Goal: Check status: Check status

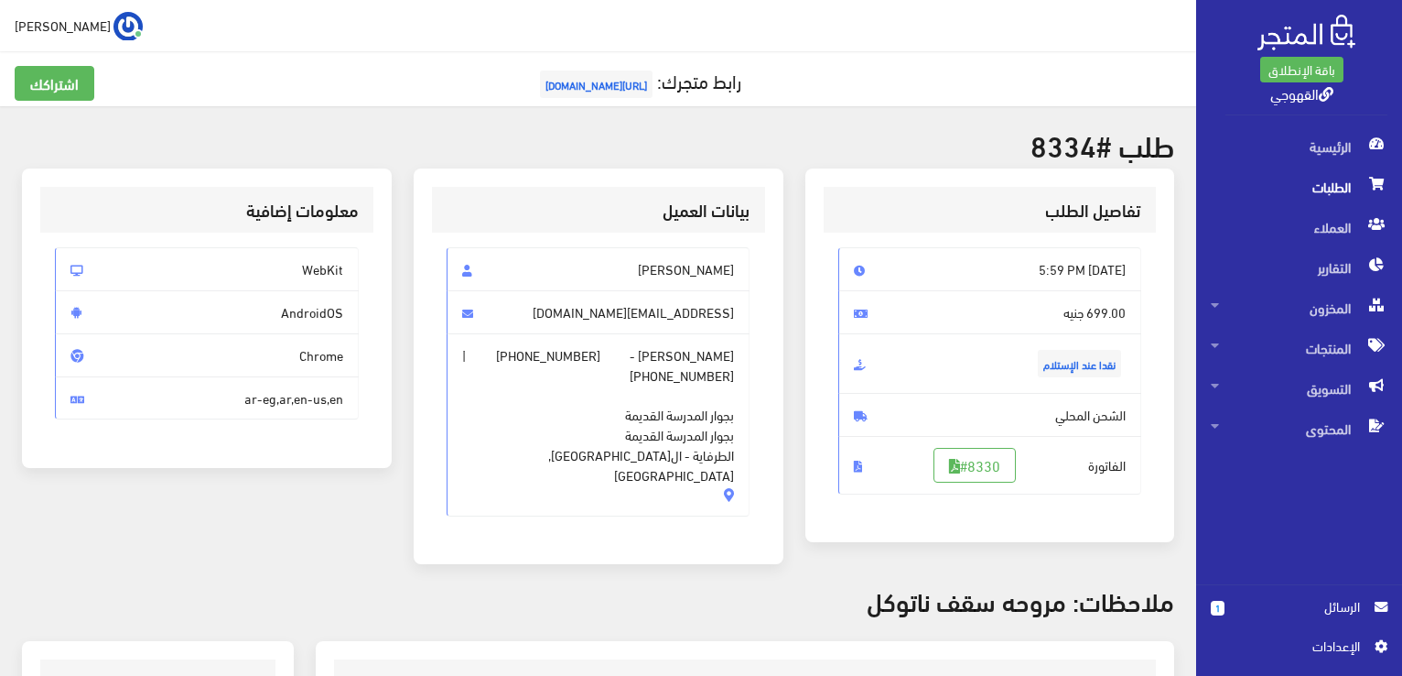
scroll to position [575, 0]
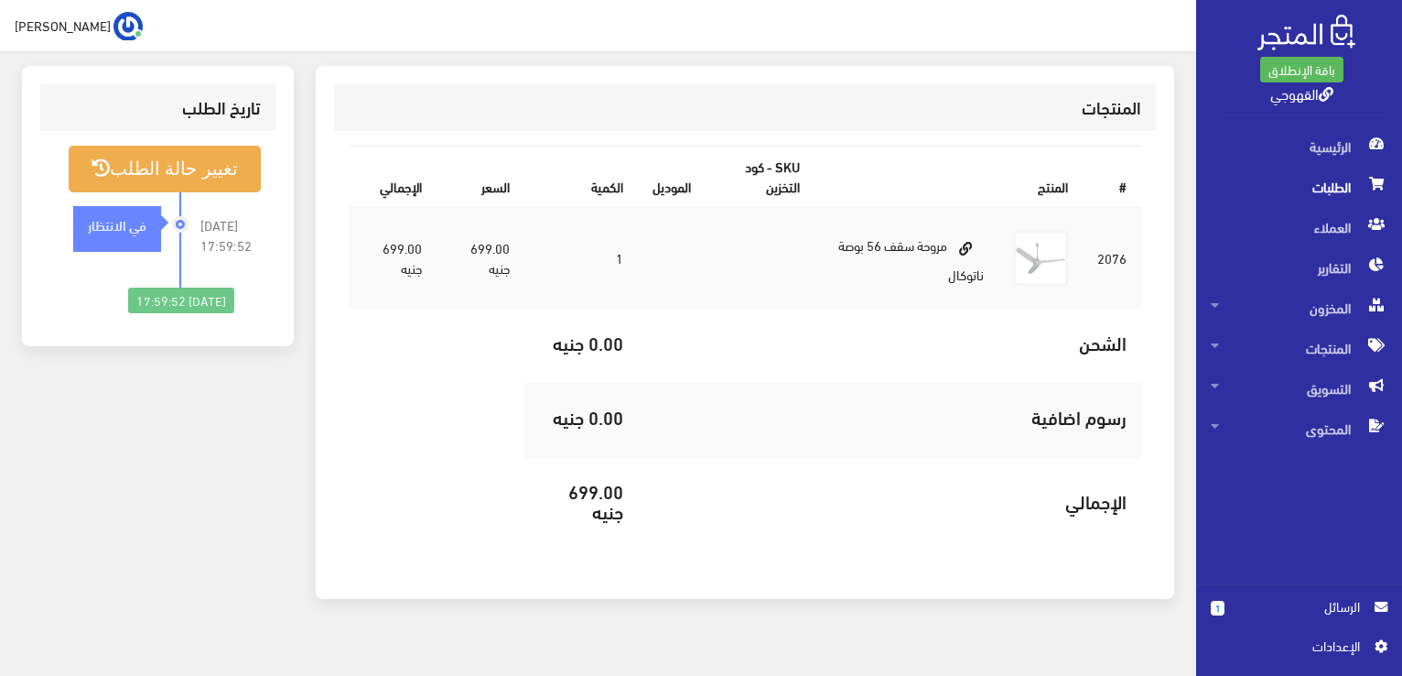
scroll to position [571, 0]
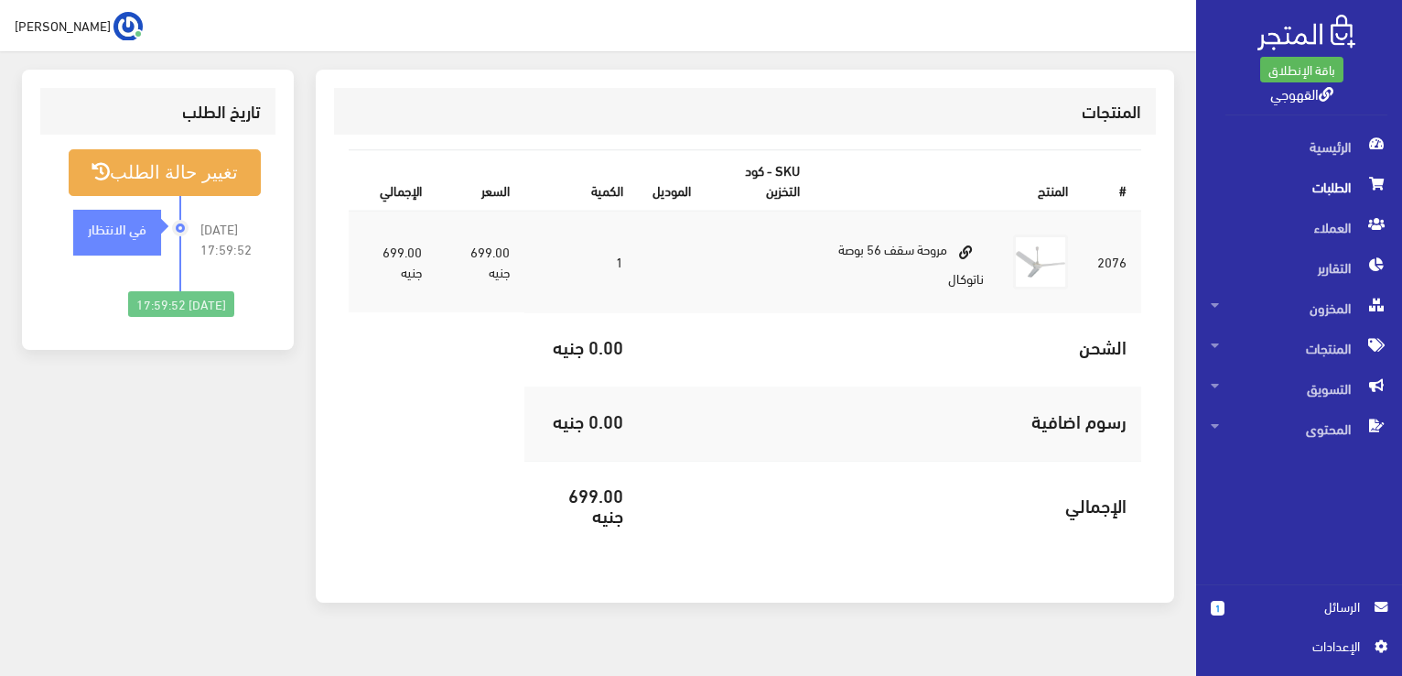
click at [1310, 189] on span "الطلبات" at bounding box center [1299, 187] width 177 height 40
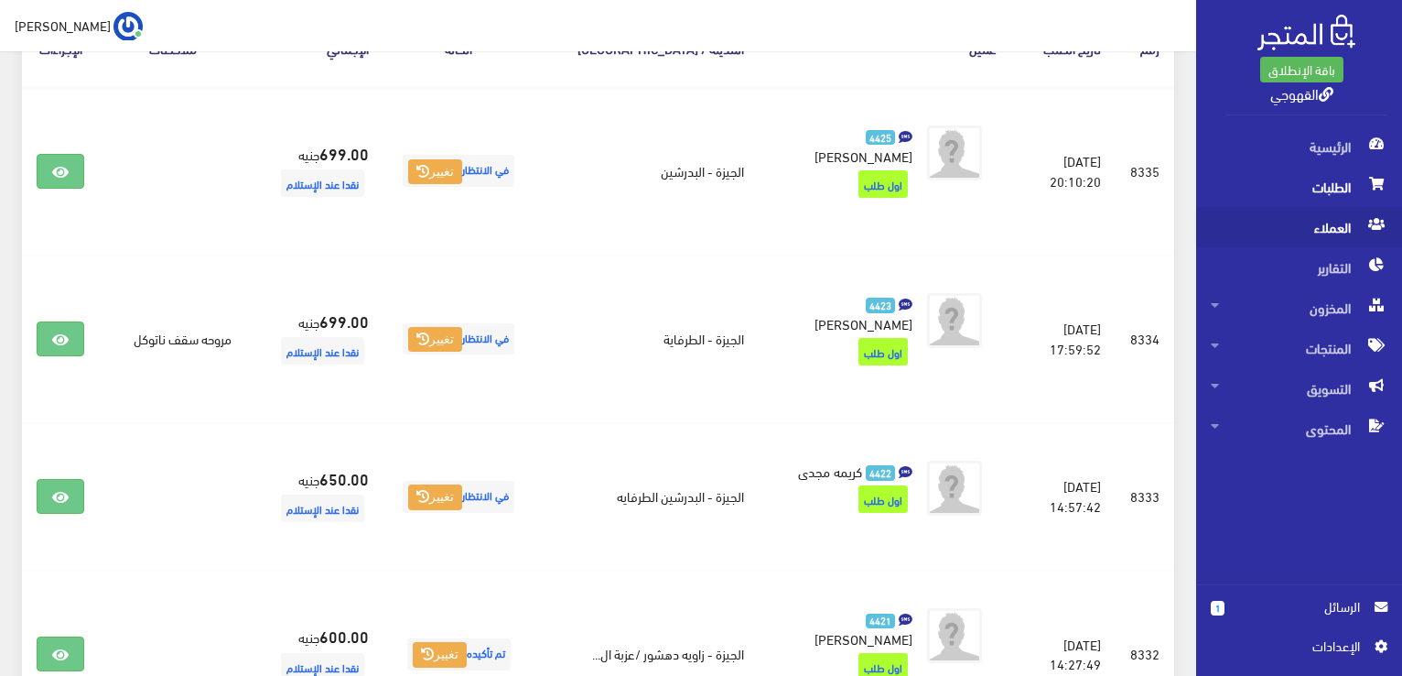
scroll to position [330, 0]
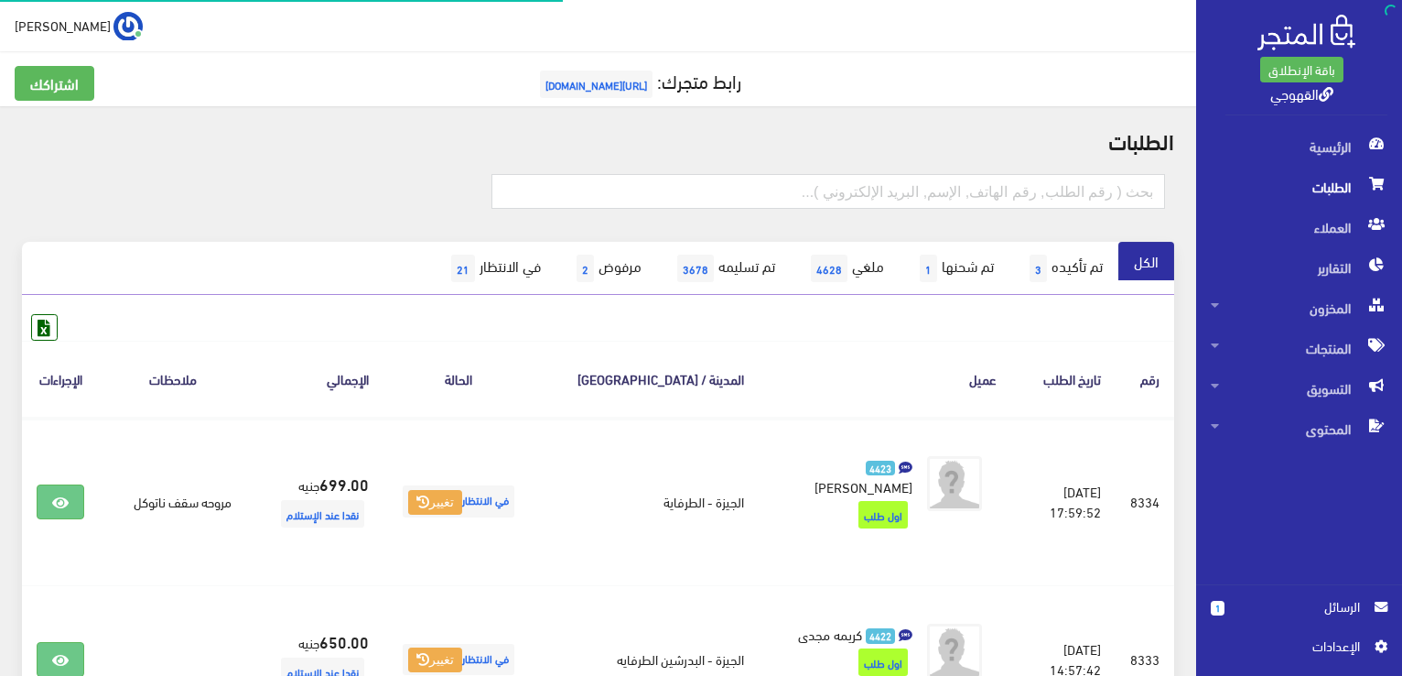
scroll to position [330, 0]
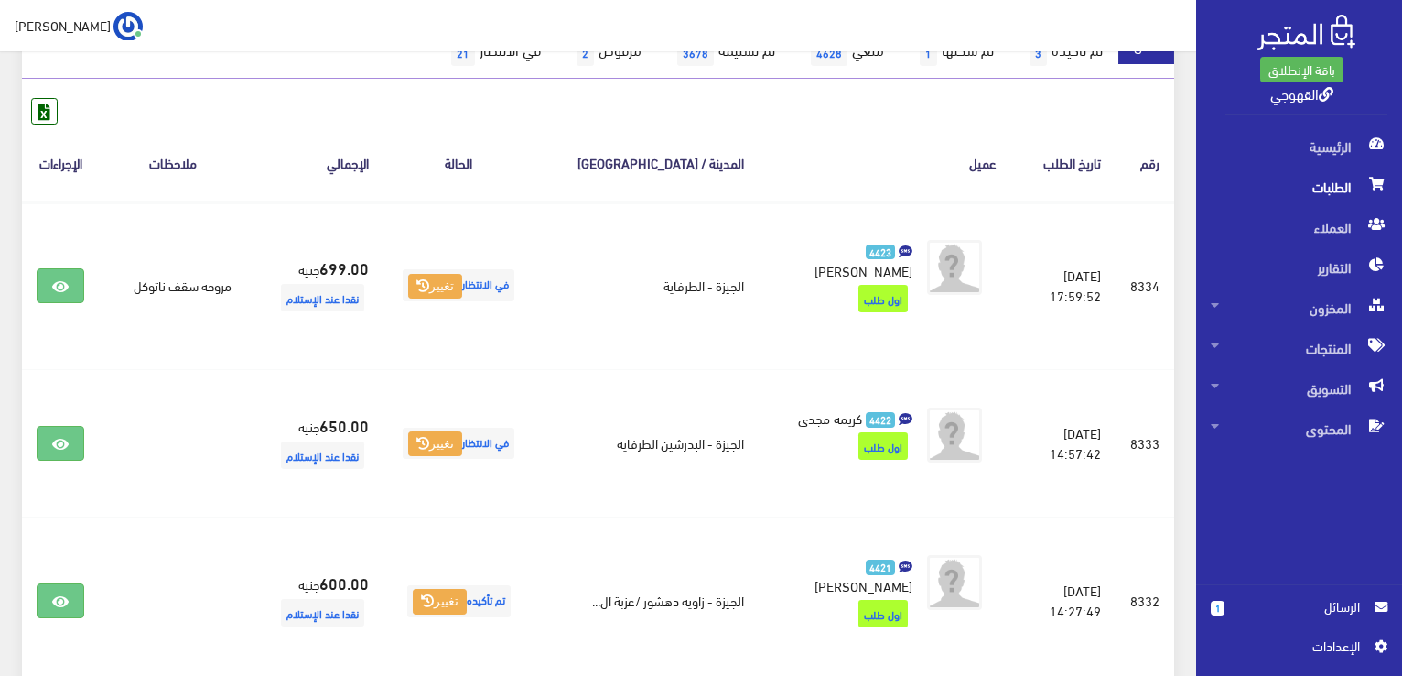
scroll to position [220, 0]
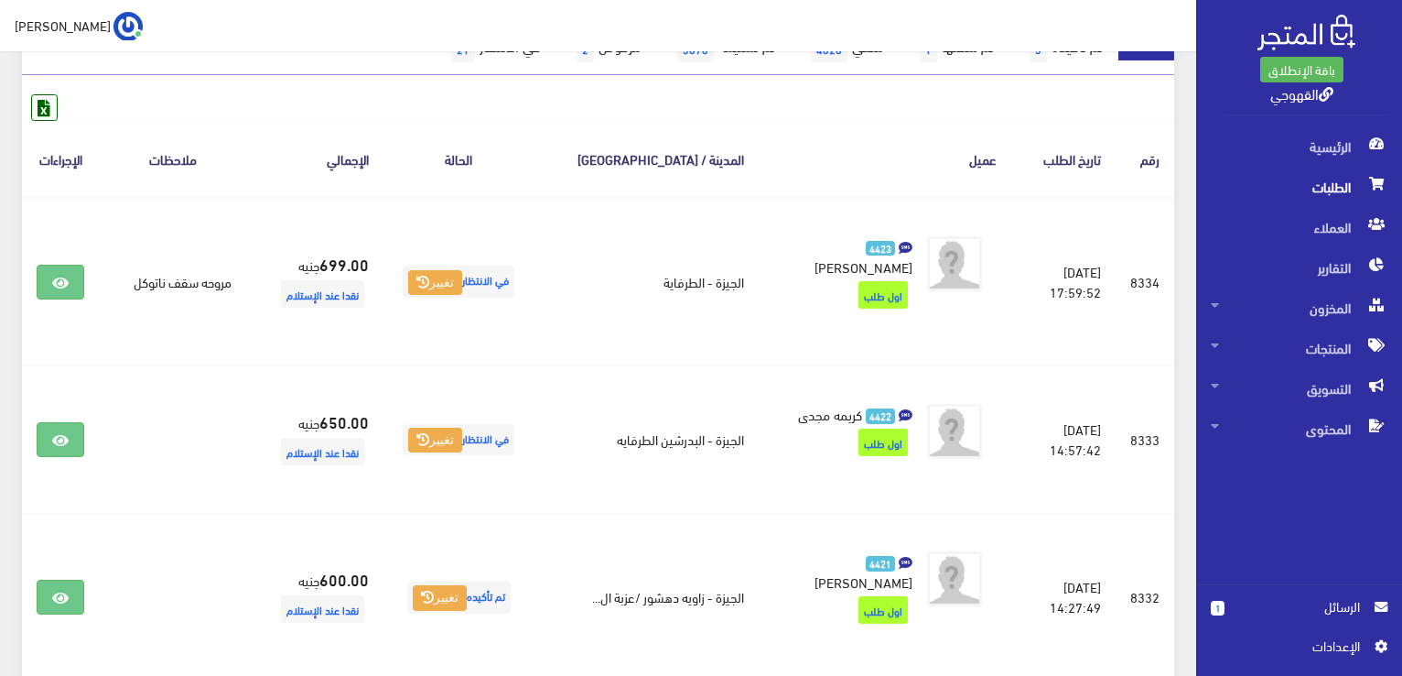
click at [1169, 138] on th "رقم" at bounding box center [1145, 159] width 59 height 76
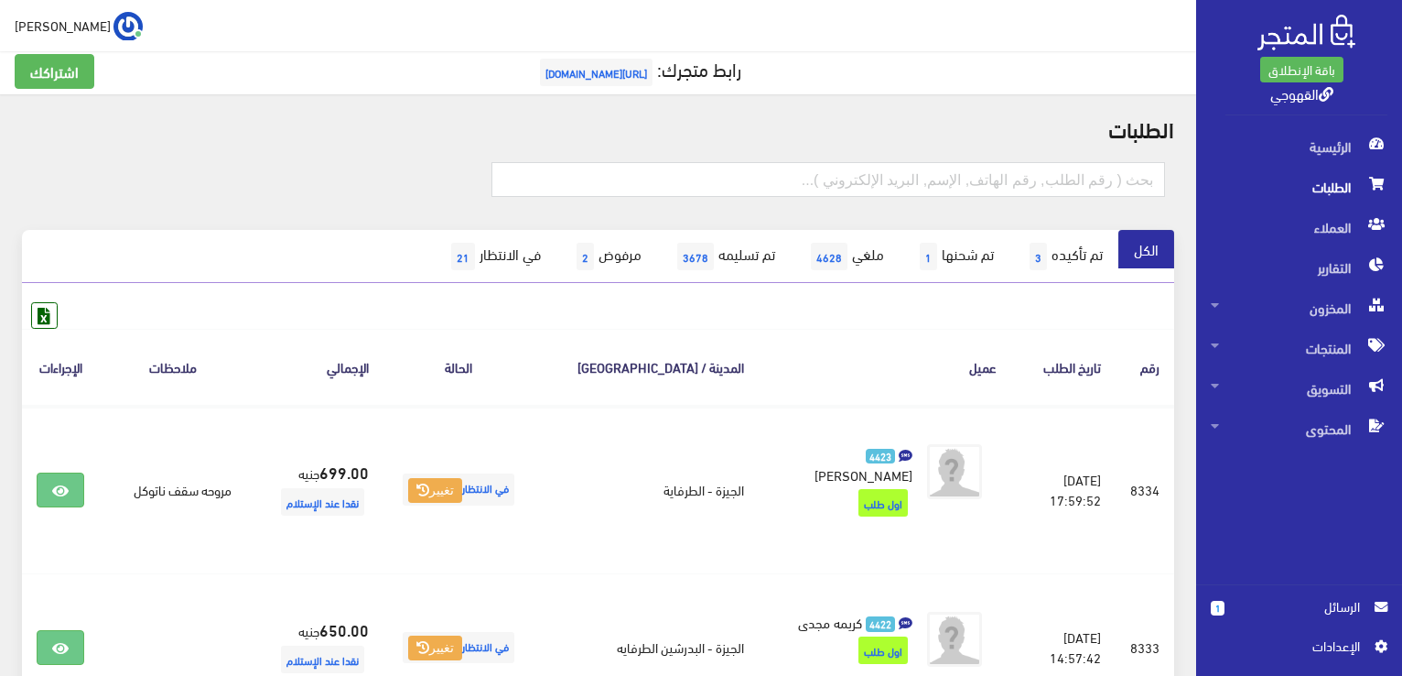
scroll to position [0, 0]
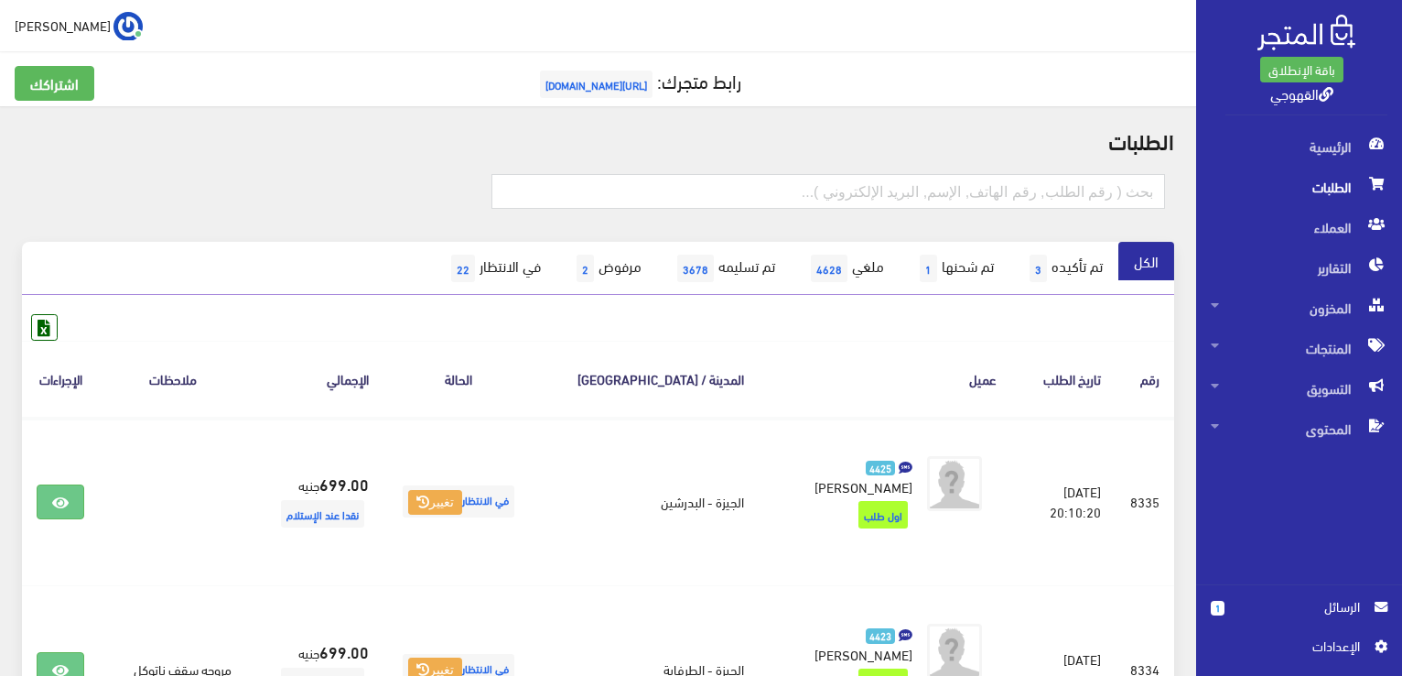
click at [1348, 191] on span "الطلبات" at bounding box center [1299, 187] width 177 height 40
click at [941, 189] on input "text" at bounding box center [829, 191] width 674 height 35
click at [1135, 128] on h2 "الطلبات" at bounding box center [598, 140] width 1153 height 24
